Goal: Task Accomplishment & Management: Manage account settings

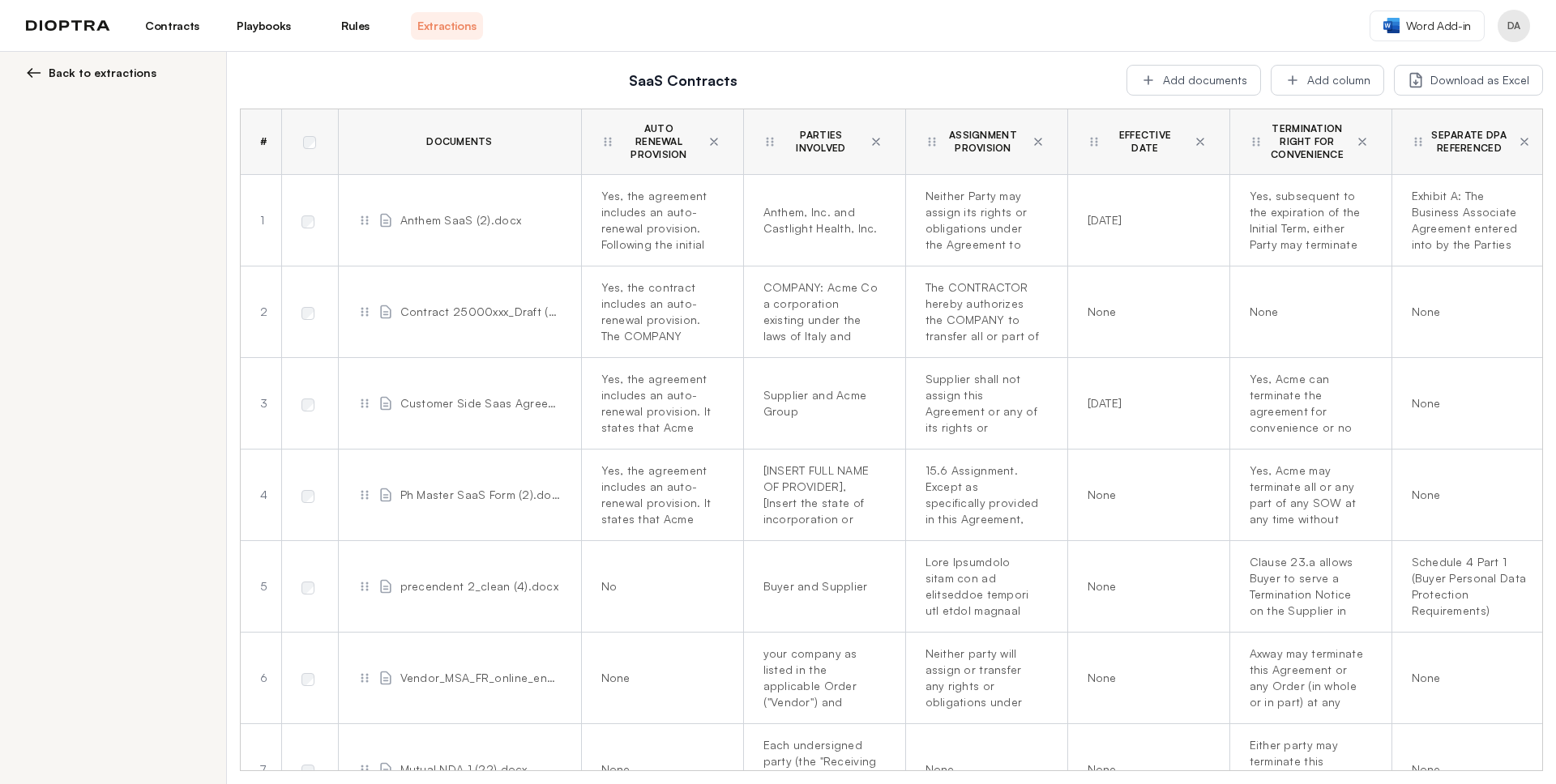
click at [266, 30] on link "Playbooks" at bounding box center [264, 26] width 72 height 28
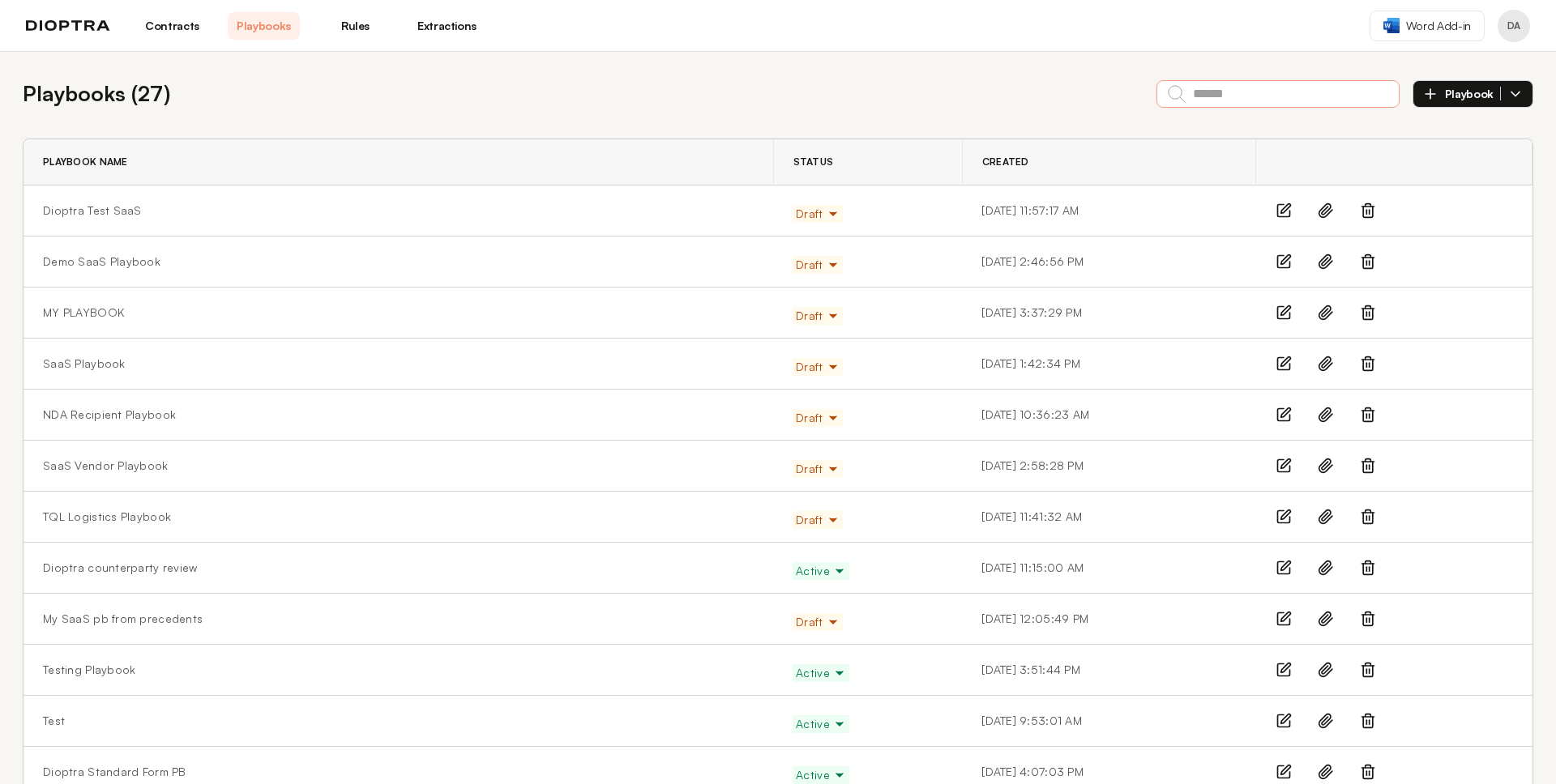
click at [1206, 97] on input "text" at bounding box center [1277, 94] width 243 height 28
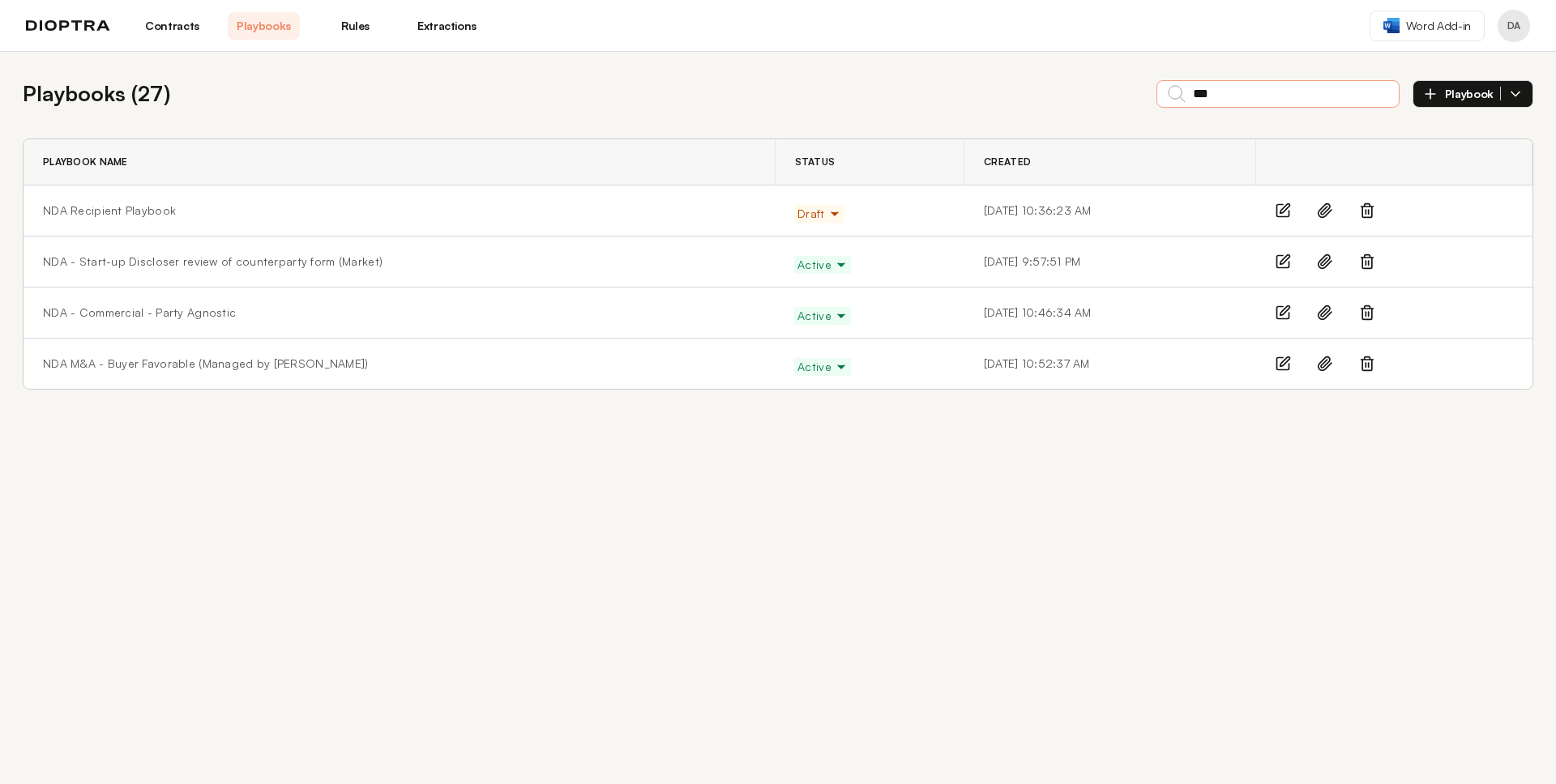
type input "***"
click at [389, 158] on div "Playbook Name" at bounding box center [398, 162] width 712 height 13
click at [131, 313] on link "NDA - Commercial - Party Agnostic" at bounding box center [139, 312] width 193 height 16
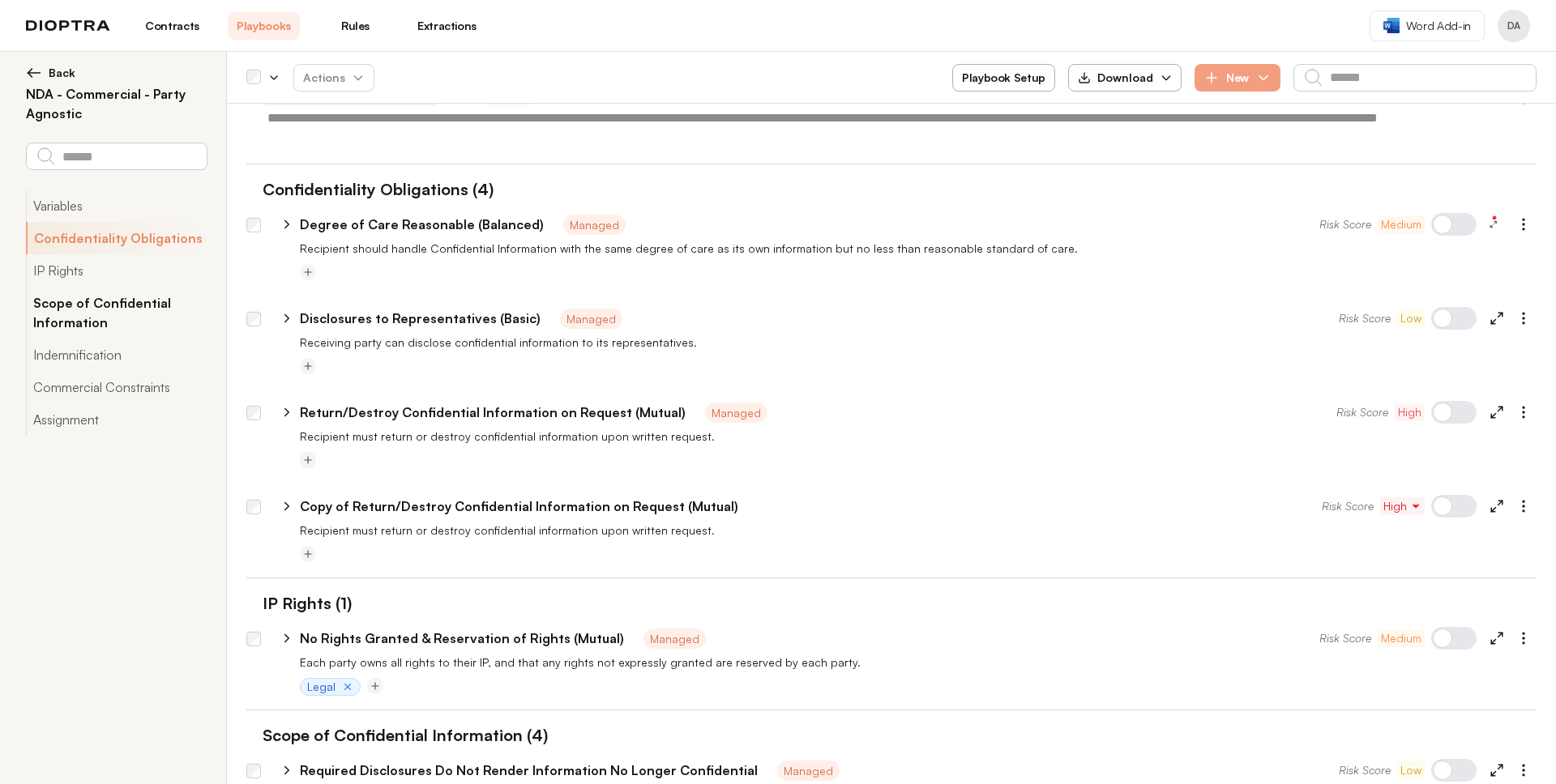
type textarea "*"
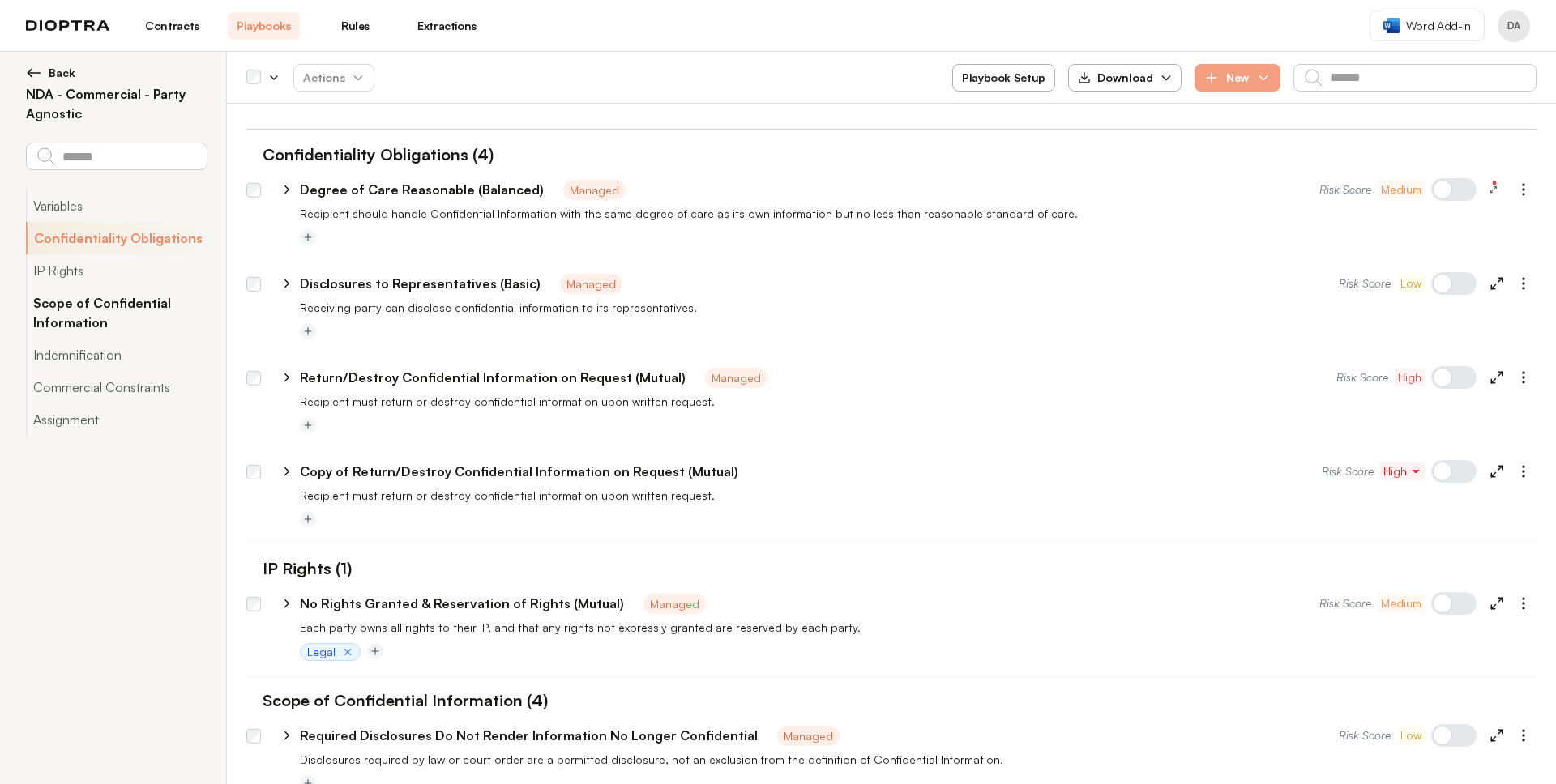
scroll to position [403, 0]
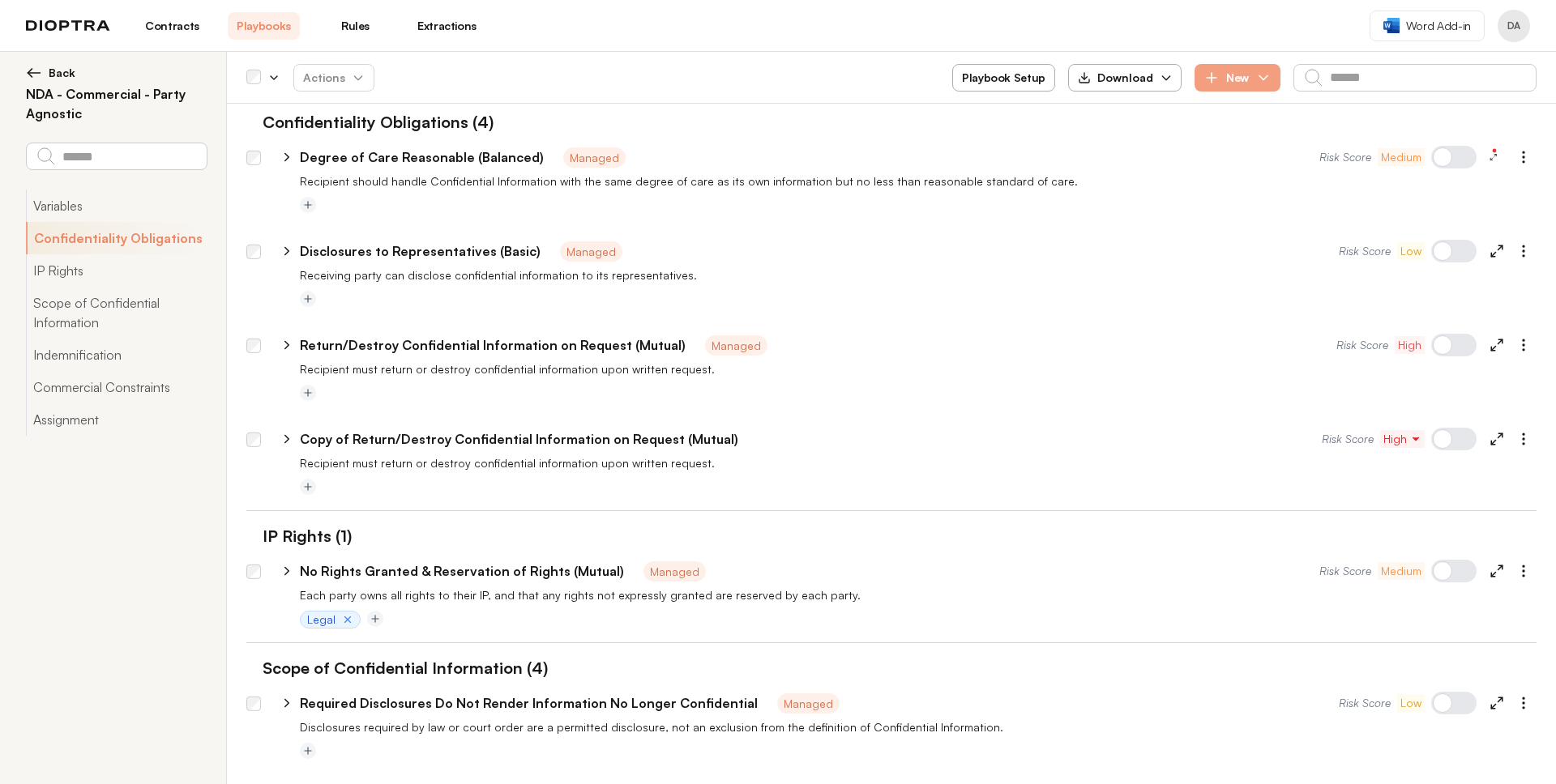
click at [73, 73] on span "Back" at bounding box center [61, 72] width 27 height 16
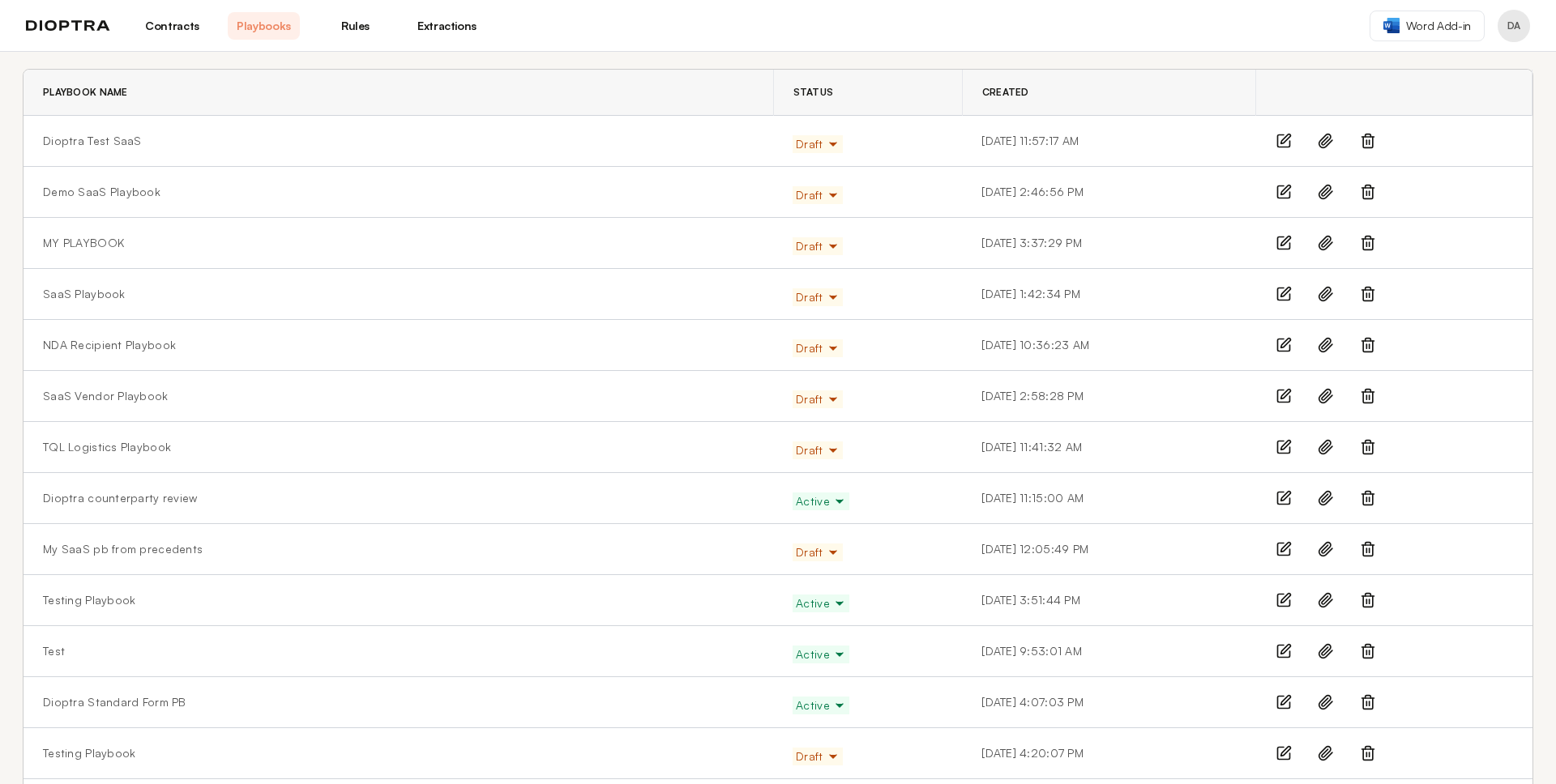
scroll to position [71, 0]
click at [118, 343] on link "NDA Recipient Playbook" at bounding box center [109, 343] width 133 height 16
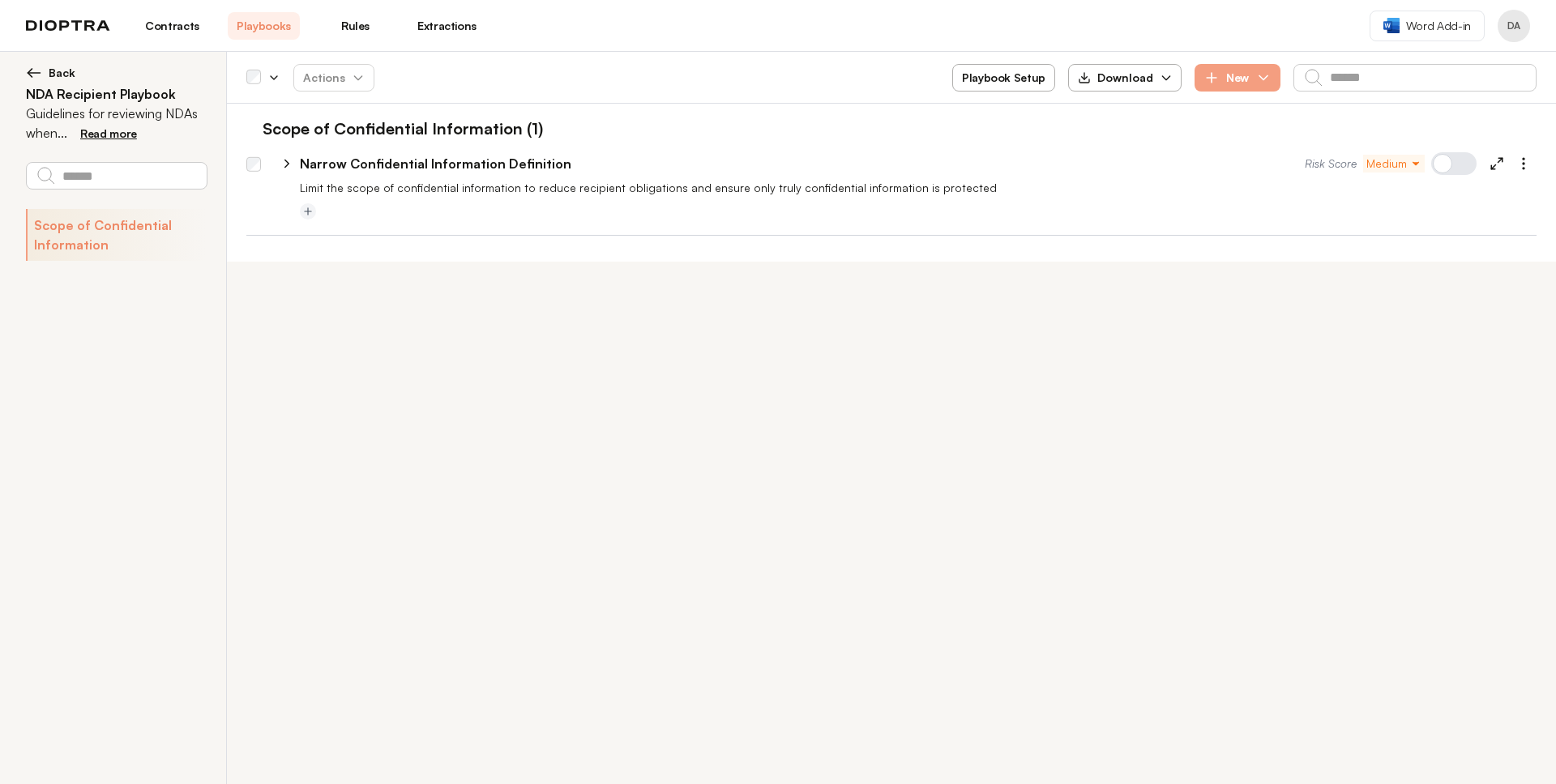
click at [71, 76] on span "Back" at bounding box center [61, 72] width 27 height 16
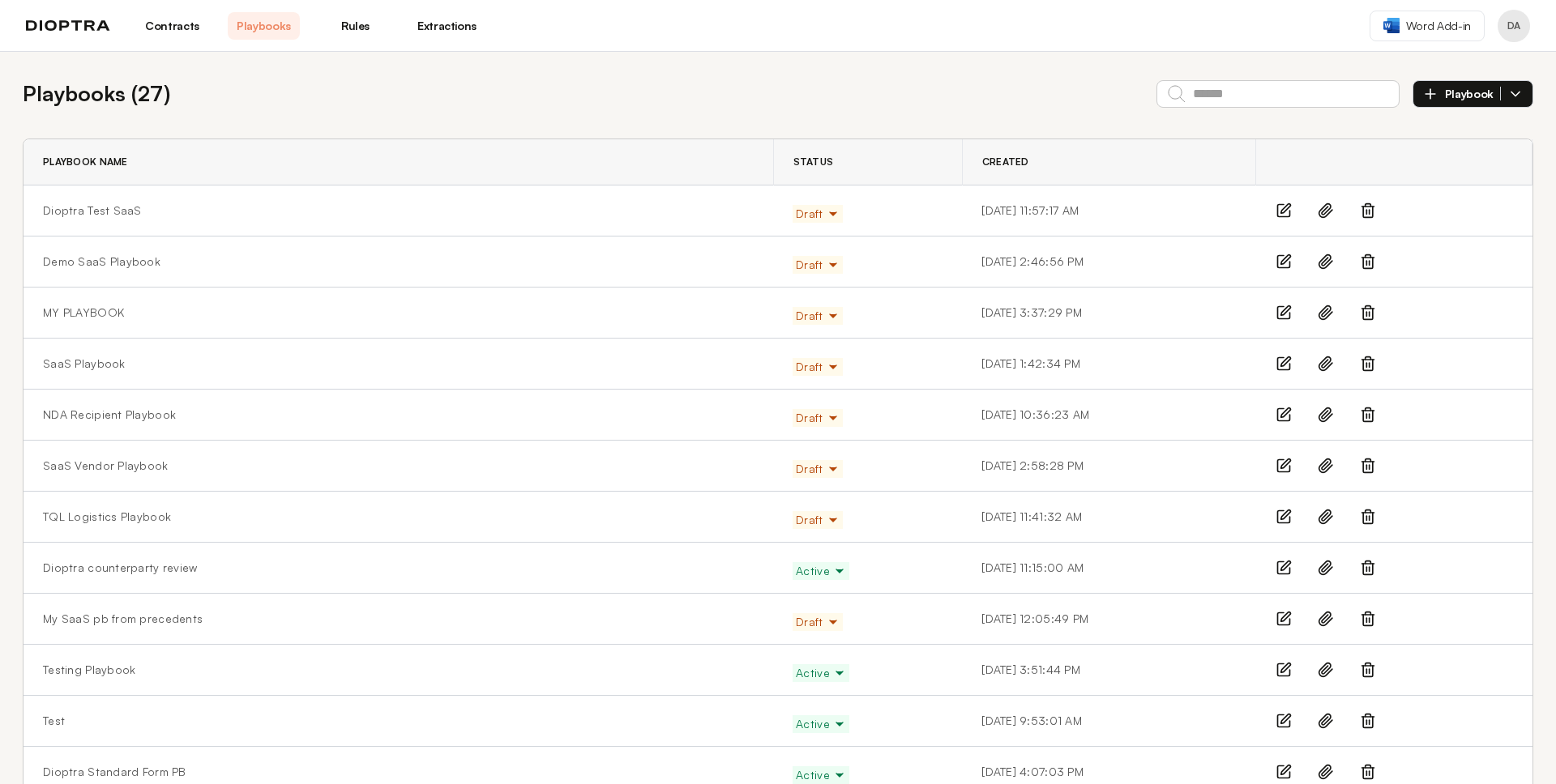
click at [1444, 425] on td at bounding box center [1394, 415] width 277 height 51
click at [1368, 416] on icon at bounding box center [1368, 414] width 16 height 16
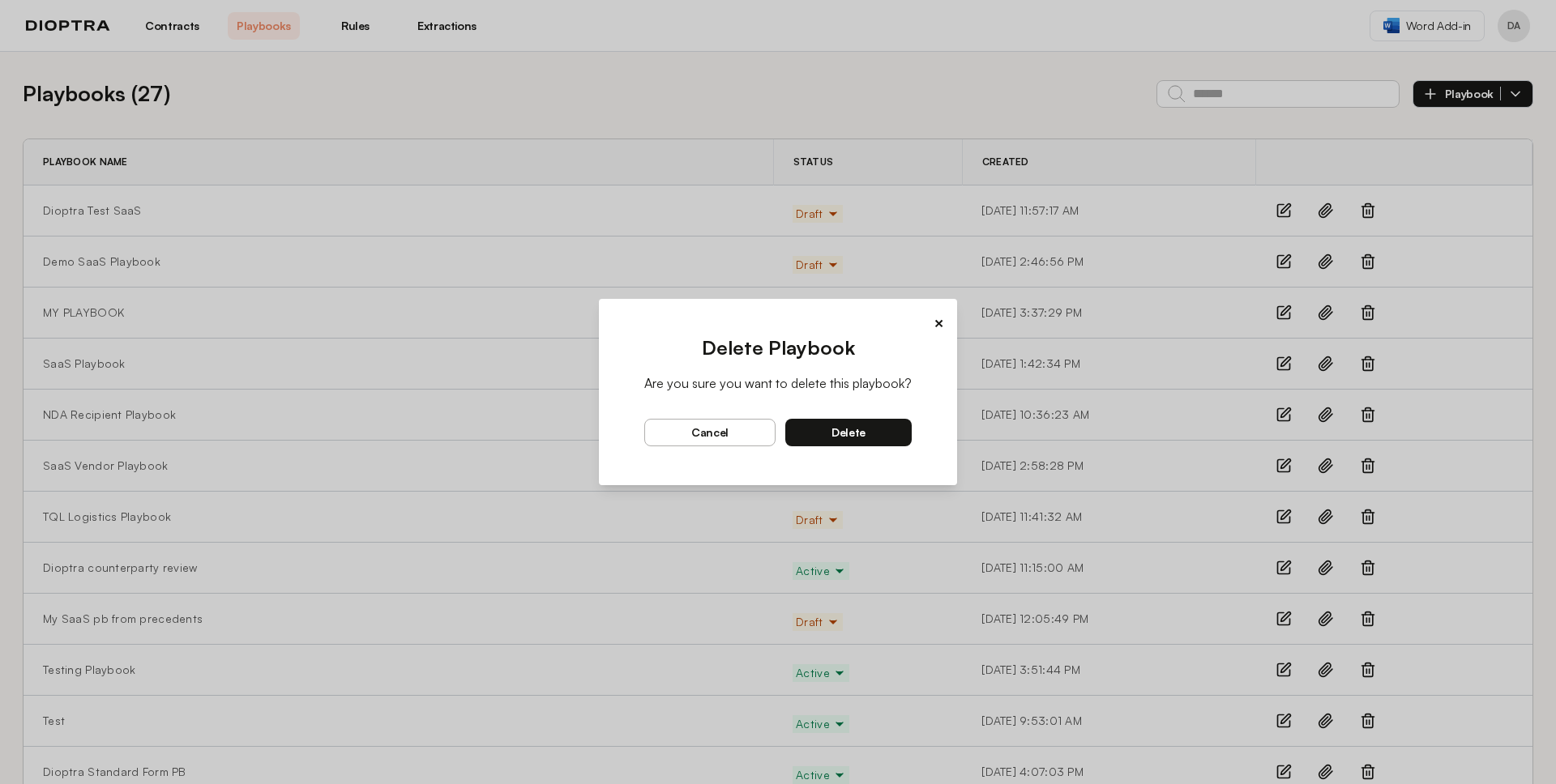
click at [836, 432] on span "delete" at bounding box center [848, 432] width 34 height 15
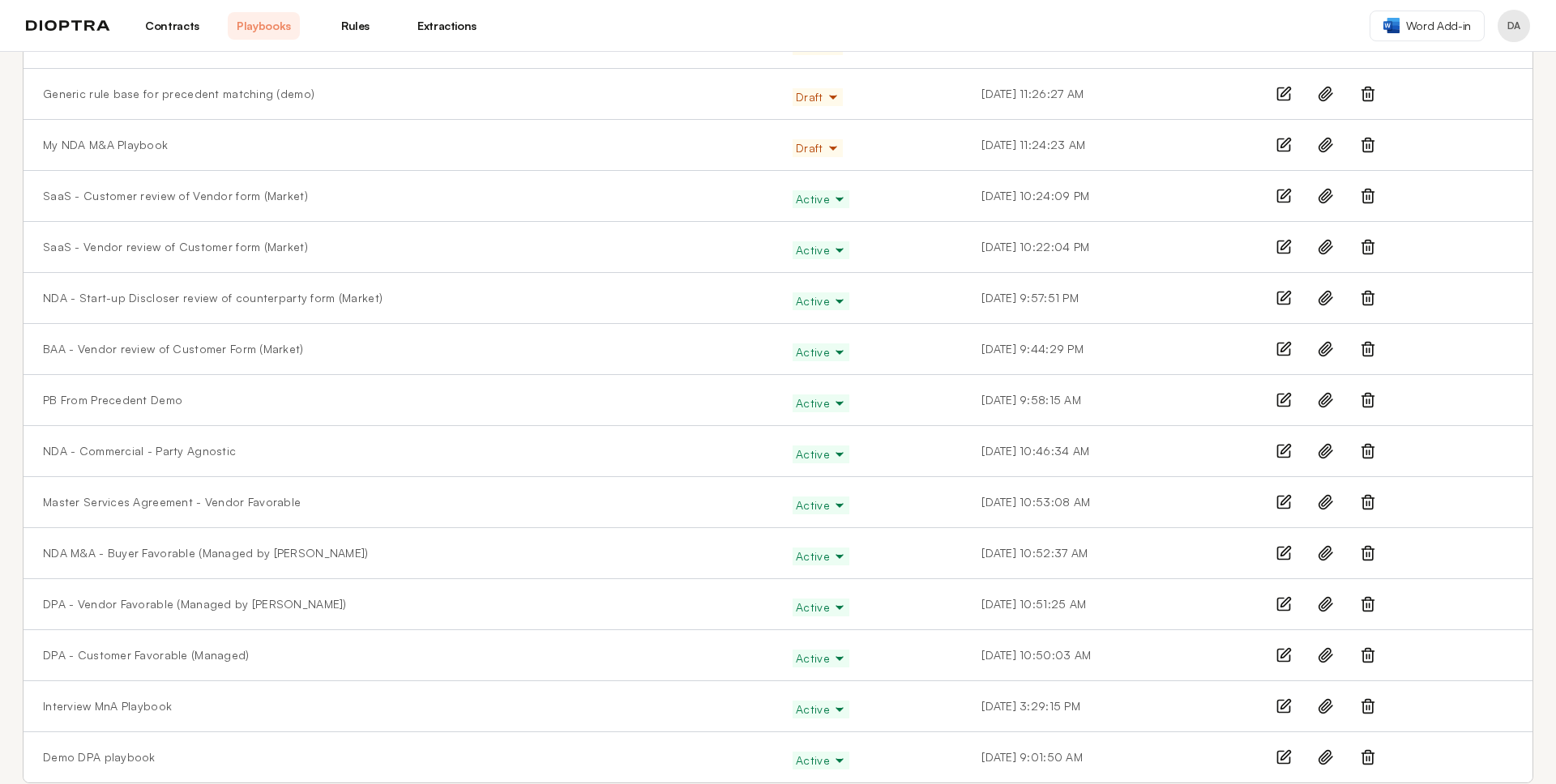
scroll to position [754, 0]
